Goal: Task Accomplishment & Management: Complete application form

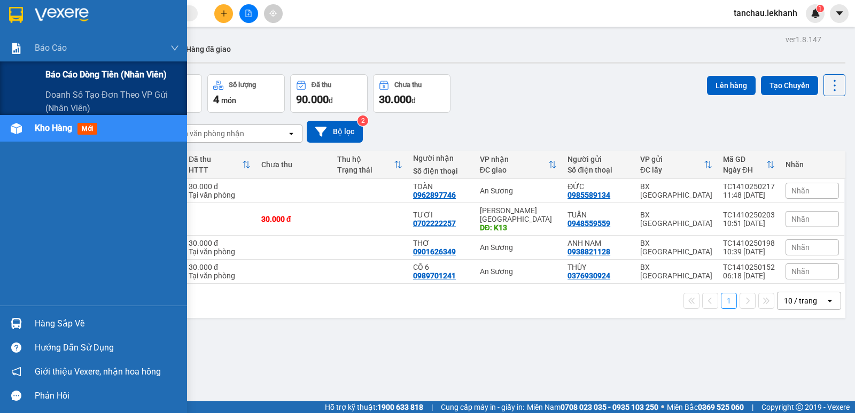
click at [57, 78] on span "Báo cáo dòng tiền (nhân viên)" at bounding box center [105, 74] width 121 height 13
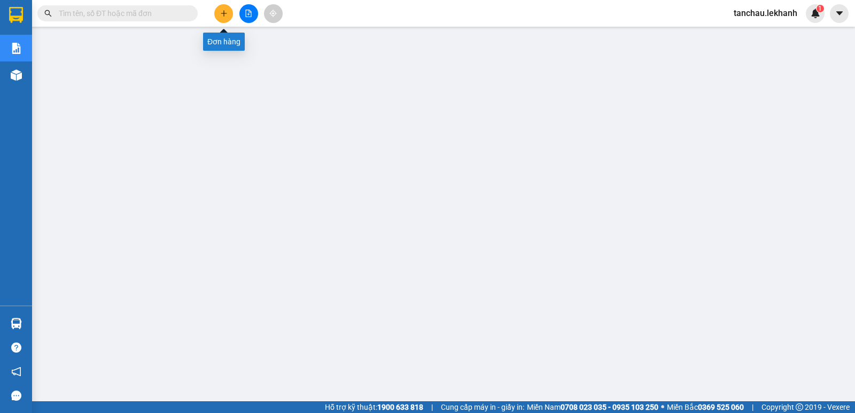
click at [220, 16] on icon "plus" at bounding box center [223, 13] width 7 height 7
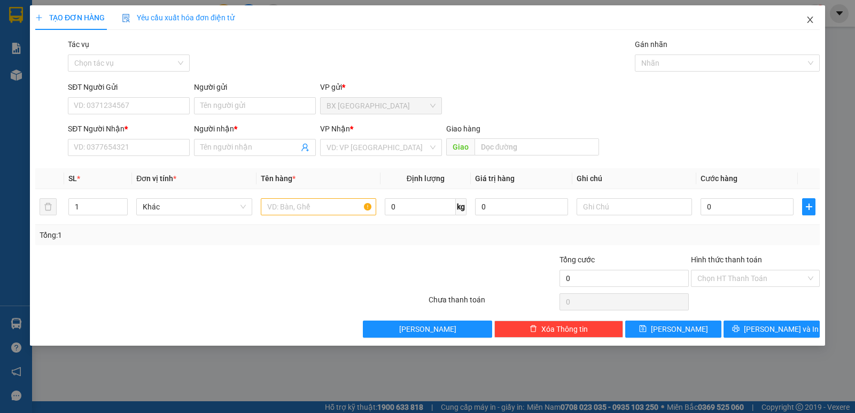
click at [813, 17] on icon "close" at bounding box center [810, 19] width 9 height 9
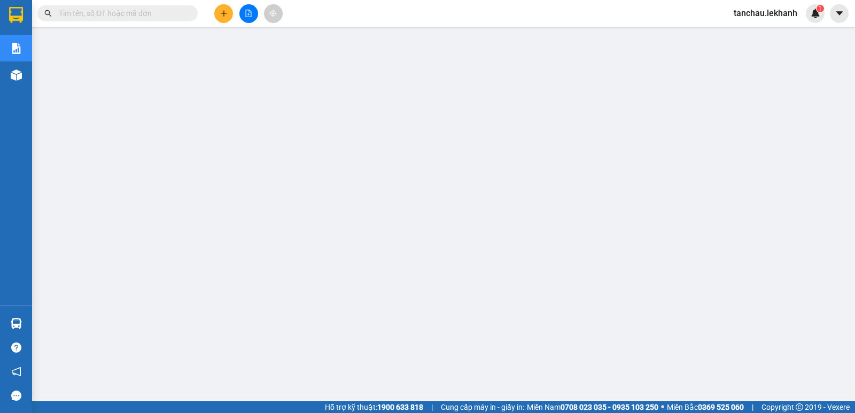
click at [221, 23] on div "Kết quả tìm kiếm ( 0 ) Bộ lọc Ngày tạo đơn gần nhất No Data tanchau.lekhanh 1" at bounding box center [427, 13] width 855 height 27
click at [224, 16] on icon "plus" at bounding box center [223, 13] width 1 height 6
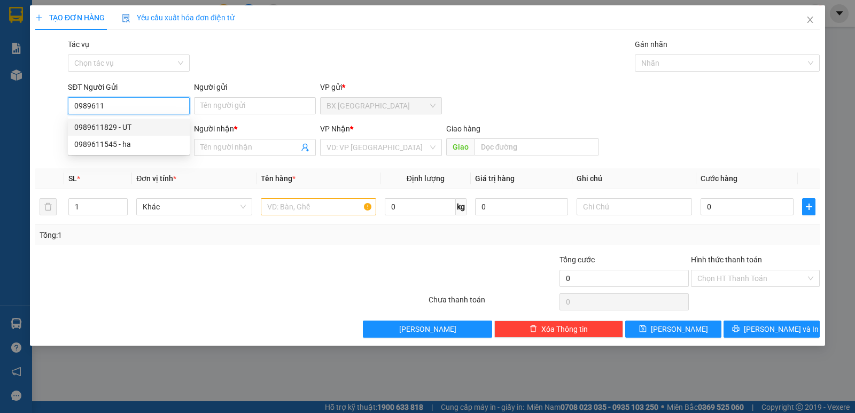
click at [110, 124] on div "0989611829 - UT" at bounding box center [128, 127] width 109 height 12
type input "0989611829"
type input "UT"
type input "0392122119"
type input "[PERSON_NAME]"
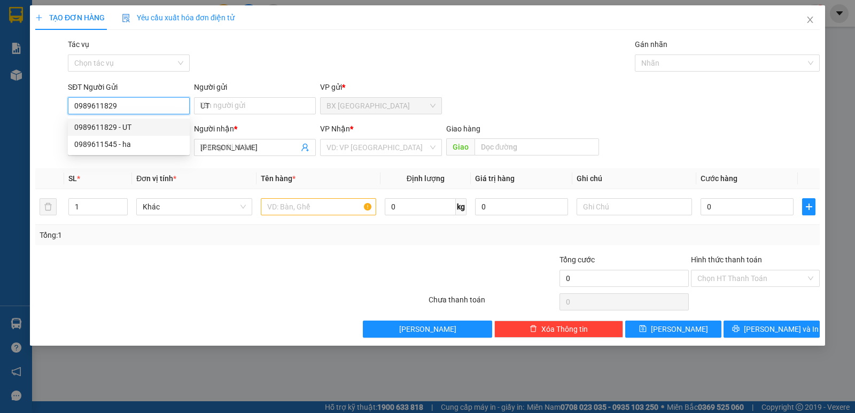
type input "30.000"
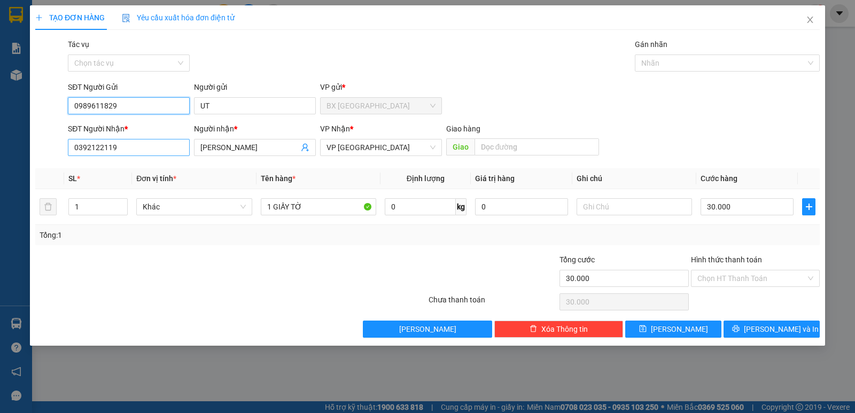
type input "0989611829"
click at [146, 151] on input "0392122119" at bounding box center [129, 147] width 122 height 17
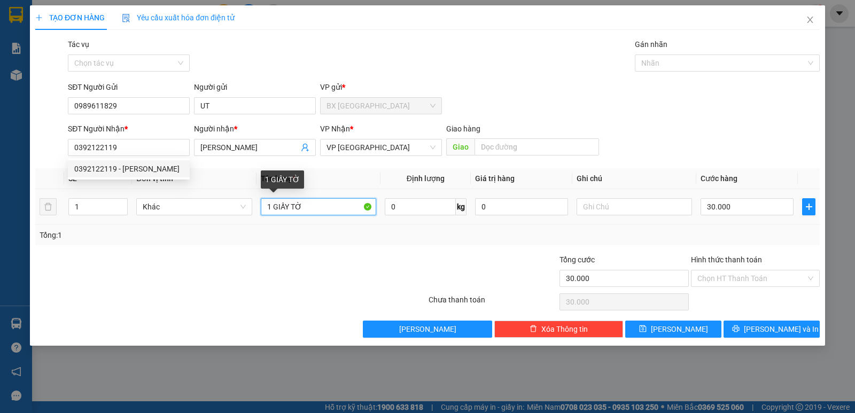
click at [329, 201] on input "1 GIẤY TỜ" at bounding box center [318, 206] width 115 height 17
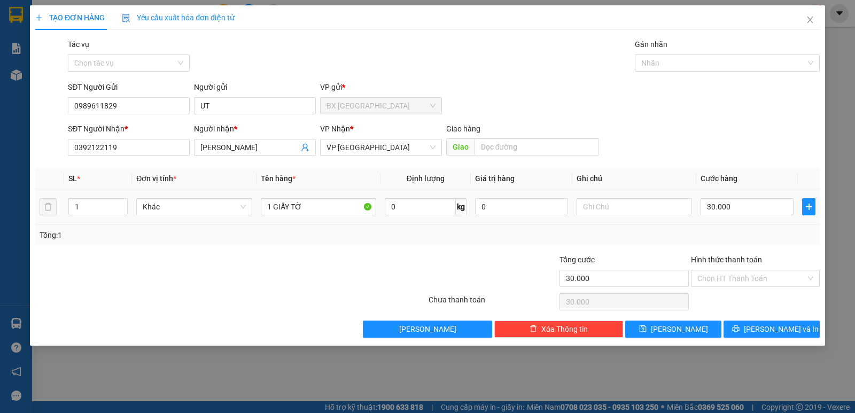
click at [295, 220] on td "1 GIẤY TỜ" at bounding box center [318, 207] width 124 height 36
drag, startPoint x: 319, startPoint y: 208, endPoint x: 270, endPoint y: 213, distance: 48.9
click at [270, 213] on input "1 GIẤY TỜ" at bounding box center [318, 206] width 115 height 17
type input "1 HỒ SƠ"
click at [789, 322] on button "[PERSON_NAME] và In" at bounding box center [771, 329] width 96 height 17
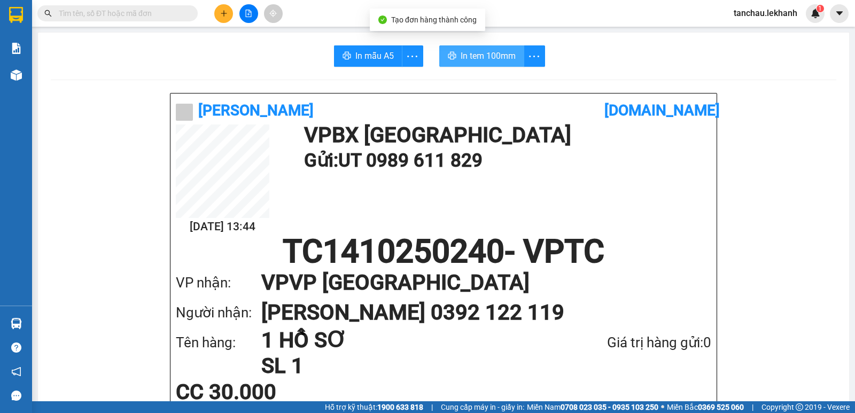
click at [464, 55] on span "In tem 100mm" at bounding box center [488, 55] width 55 height 13
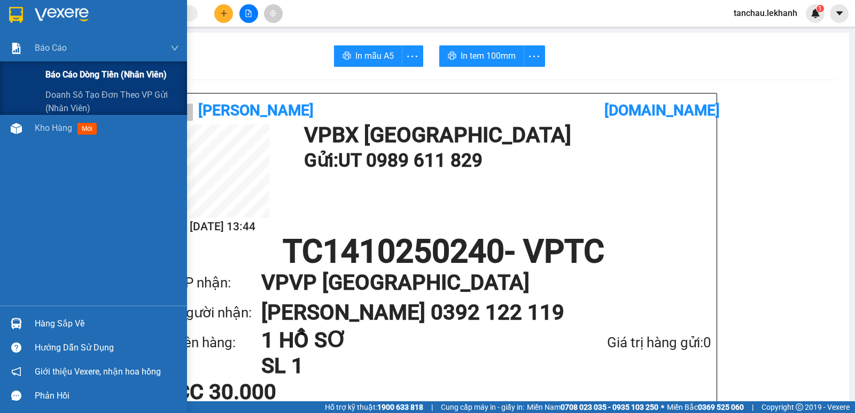
click at [76, 70] on span "Báo cáo dòng tiền (nhân viên)" at bounding box center [105, 74] width 121 height 13
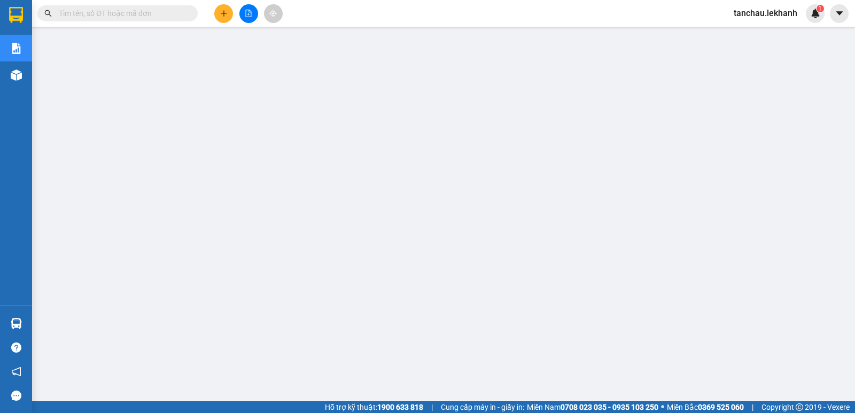
scroll to position [53, 0]
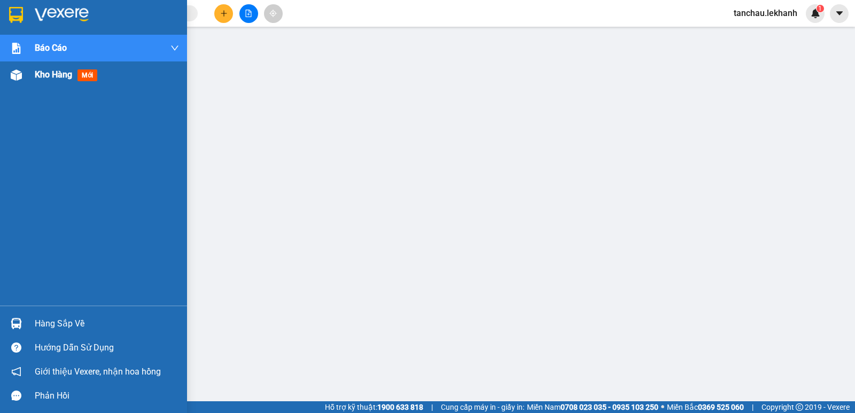
click at [51, 69] on span "Kho hàng" at bounding box center [53, 74] width 37 height 10
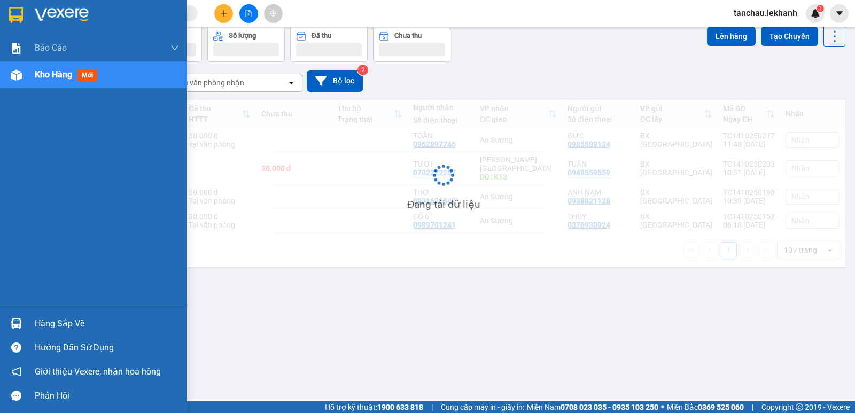
scroll to position [49, 0]
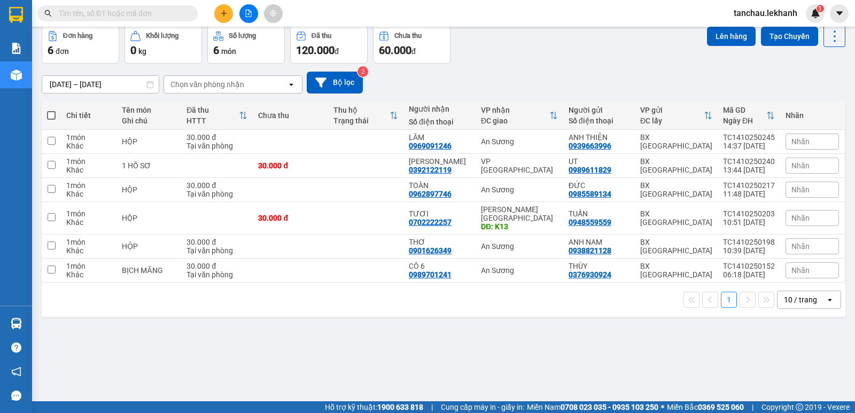
click at [141, 10] on input "text" at bounding box center [122, 13] width 126 height 12
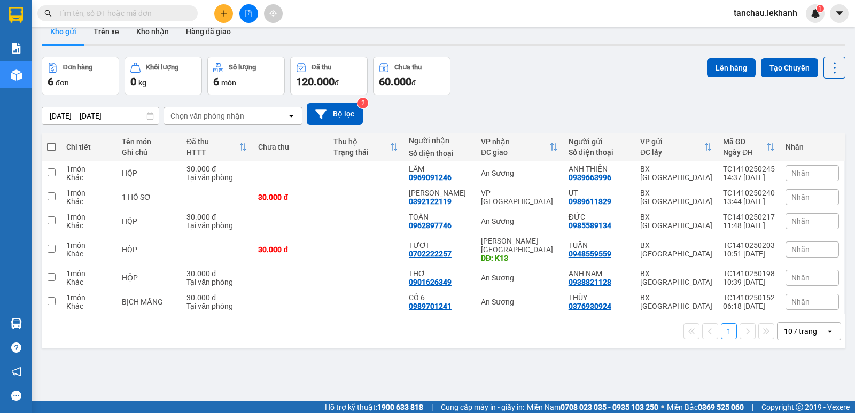
scroll to position [0, 0]
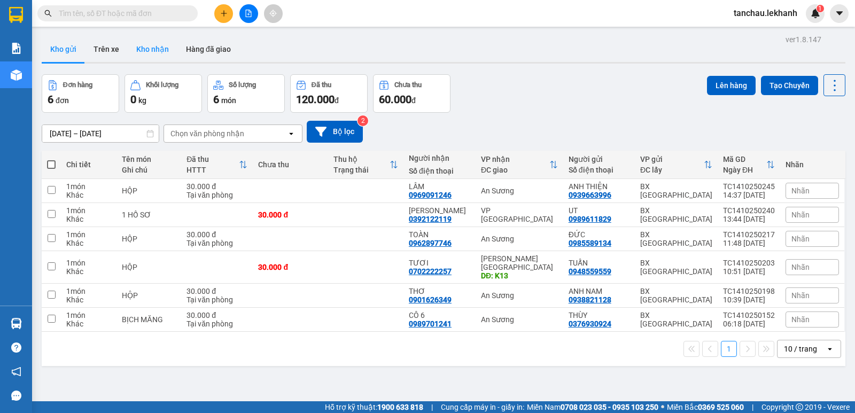
click at [149, 48] on button "Kho nhận" at bounding box center [153, 49] width 50 height 26
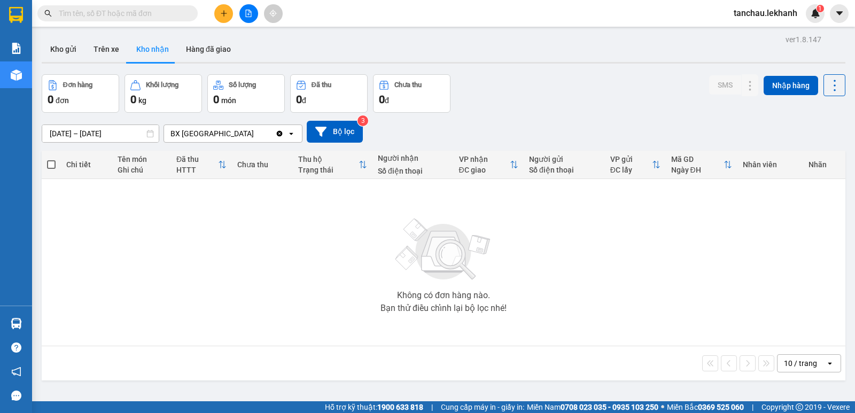
click at [120, 10] on input "text" at bounding box center [122, 13] width 126 height 12
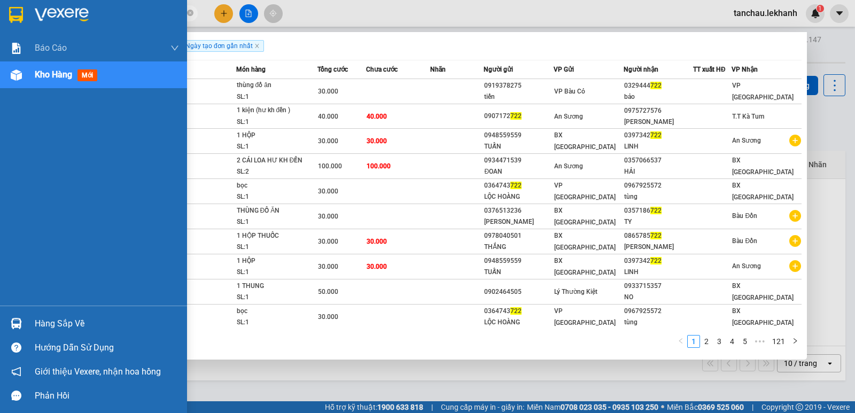
type input "722"
click at [55, 79] on span "Kho hàng" at bounding box center [53, 74] width 37 height 10
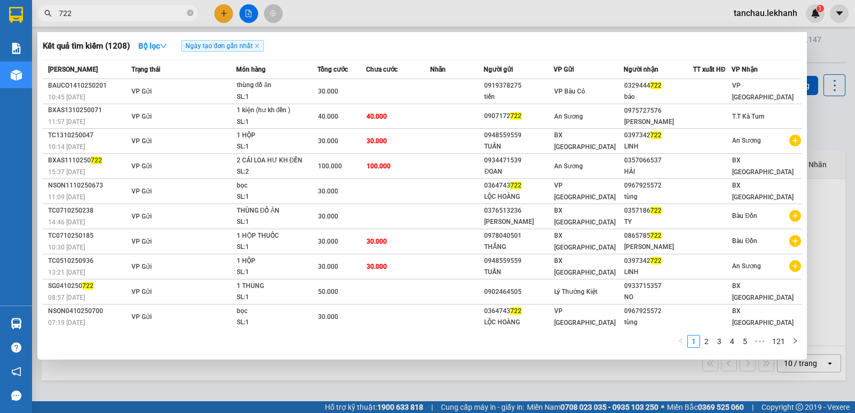
click at [222, 10] on div at bounding box center [427, 206] width 855 height 413
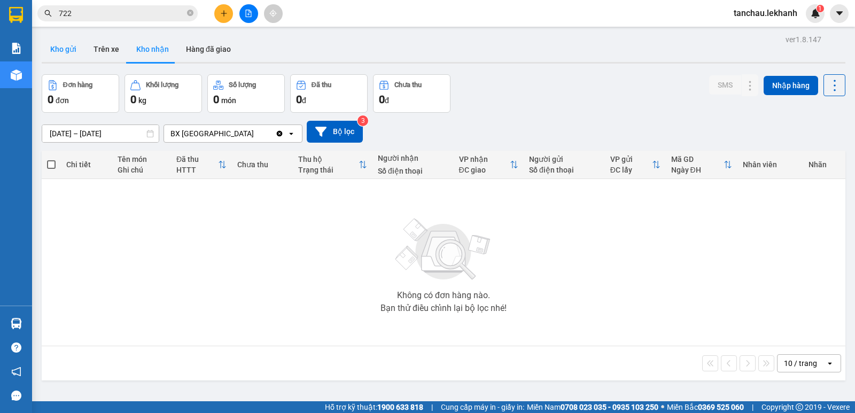
click at [52, 50] on button "Kho gửi" at bounding box center [63, 49] width 43 height 26
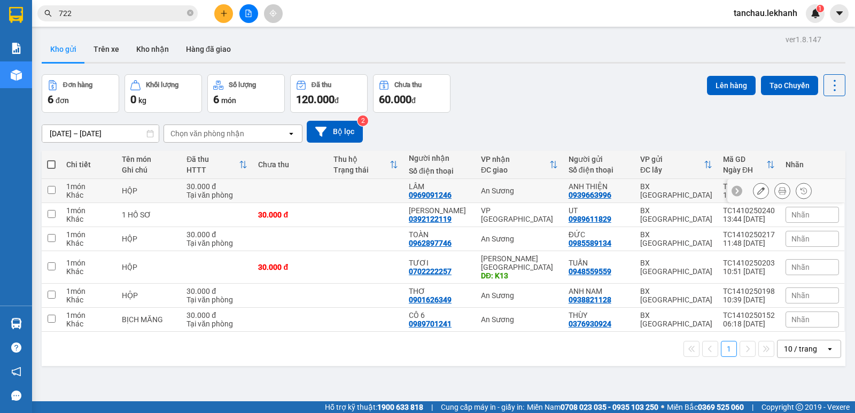
click at [757, 191] on icon at bounding box center [760, 190] width 7 height 7
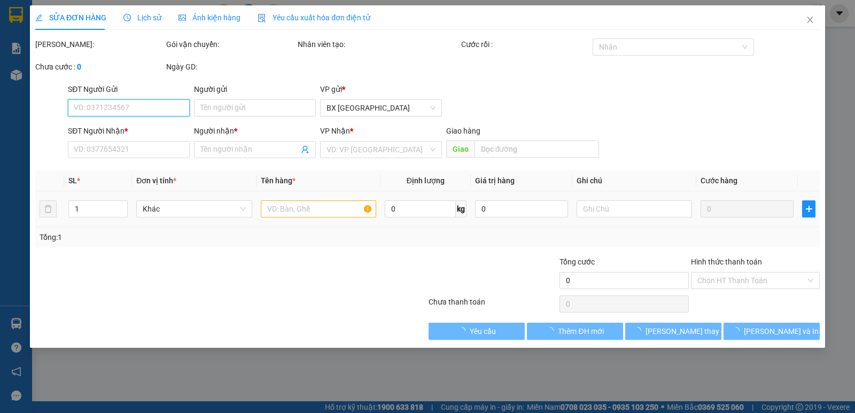
type input "0939663996"
type input "ANH THIỆN"
type input "0969091246"
type input "LÂM"
type input "30.000"
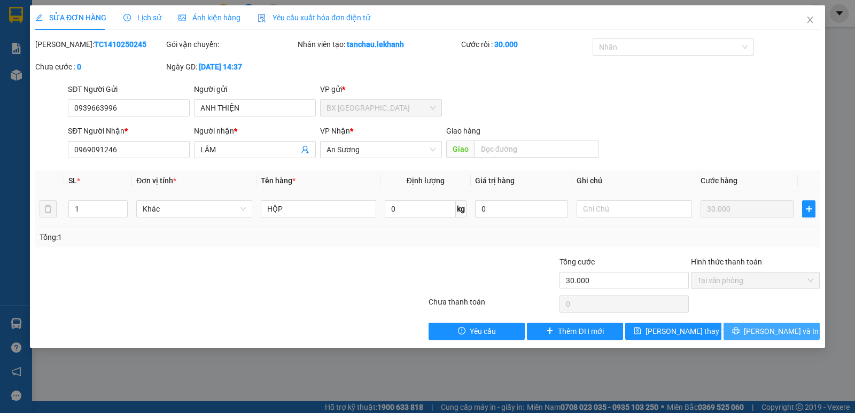
click at [771, 330] on span "[PERSON_NAME] và In" at bounding box center [781, 331] width 75 height 12
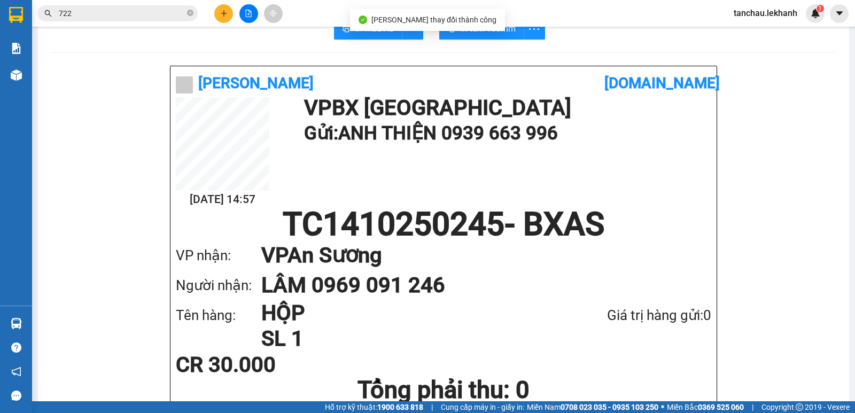
scroll to position [53, 0]
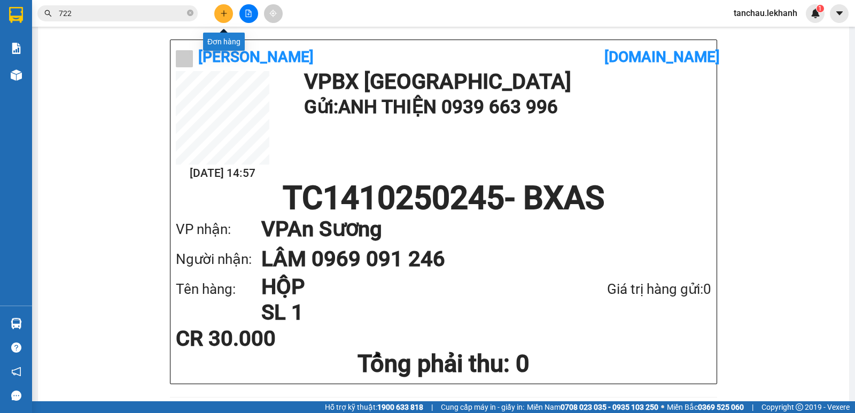
click at [218, 15] on button at bounding box center [223, 13] width 19 height 19
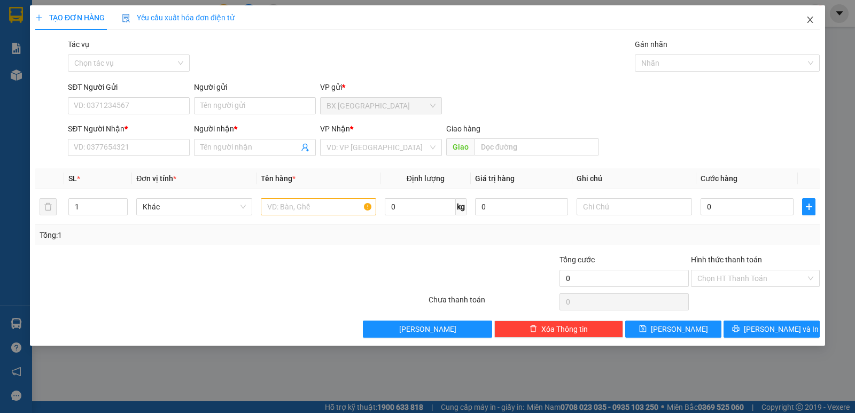
click at [812, 22] on icon "close" at bounding box center [810, 20] width 6 height 6
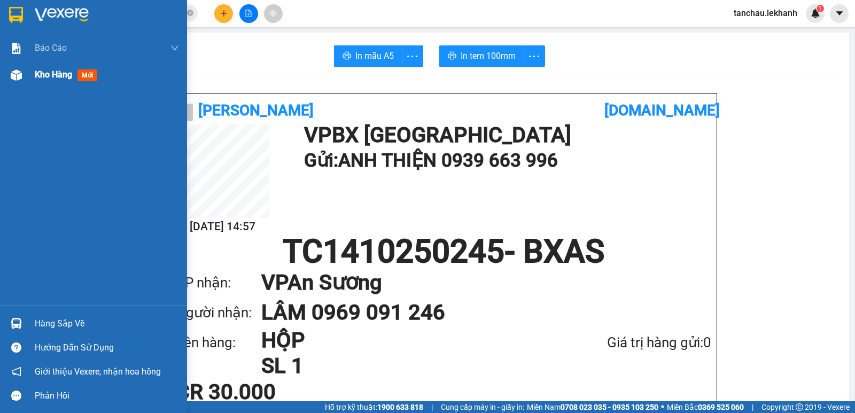
click at [50, 76] on span "Kho hàng" at bounding box center [53, 74] width 37 height 10
